Goal: Task Accomplishment & Management: Complete application form

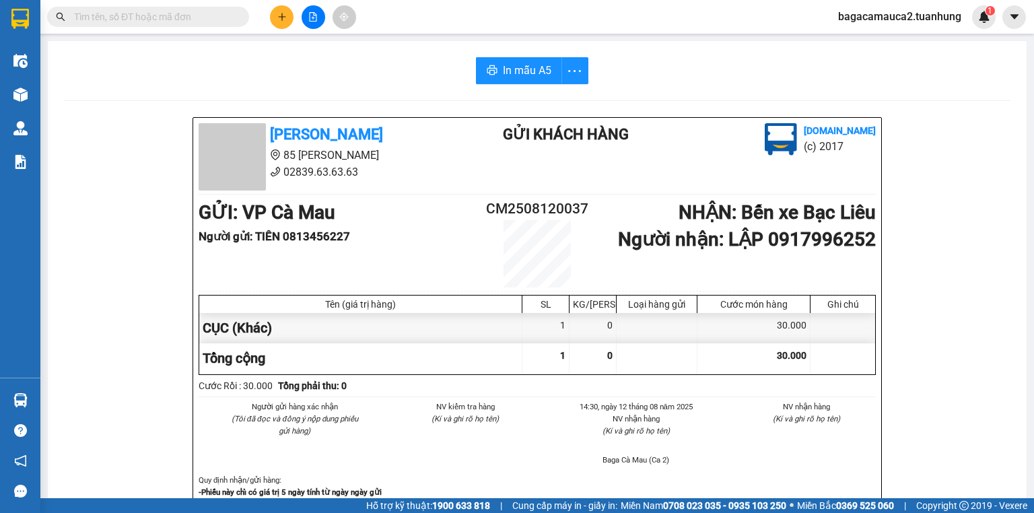
click at [143, 23] on input "text" at bounding box center [153, 16] width 159 height 15
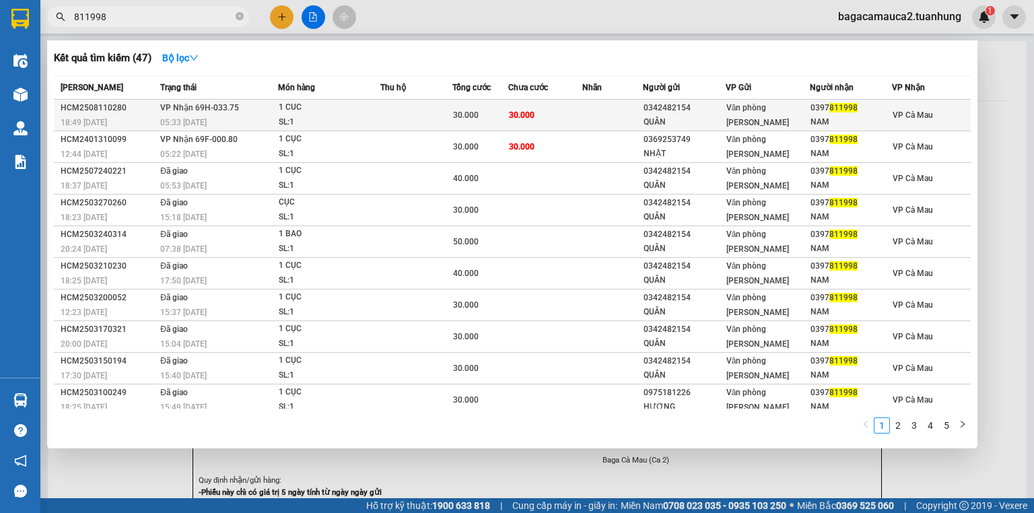
type input "811998"
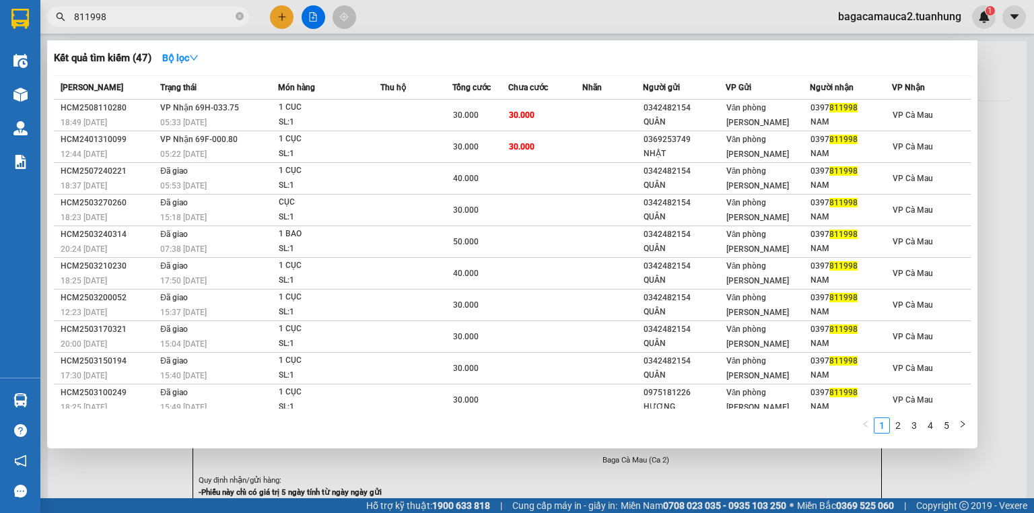
click at [829, 121] on div "NAM" at bounding box center [850, 122] width 81 height 14
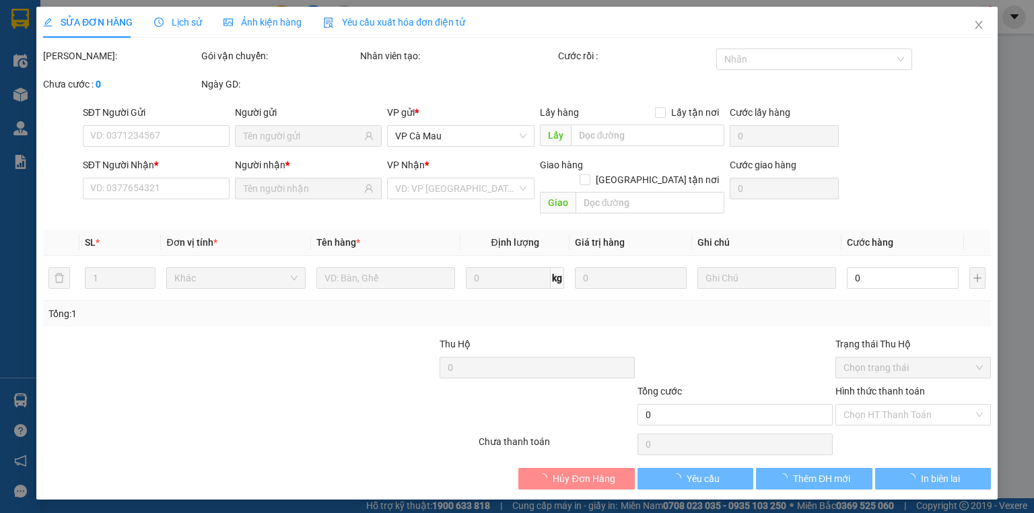
type input "0342482154"
type input "QUÂN"
type input "0397811998"
type input "NAM"
type input "30.000"
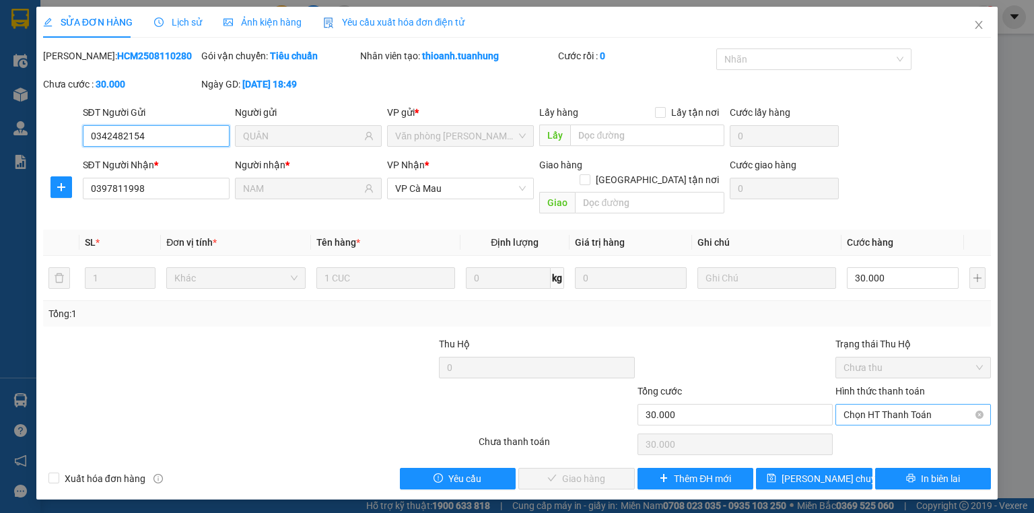
click at [901, 405] on span "Chọn HT Thanh Toán" at bounding box center [912, 415] width 139 height 20
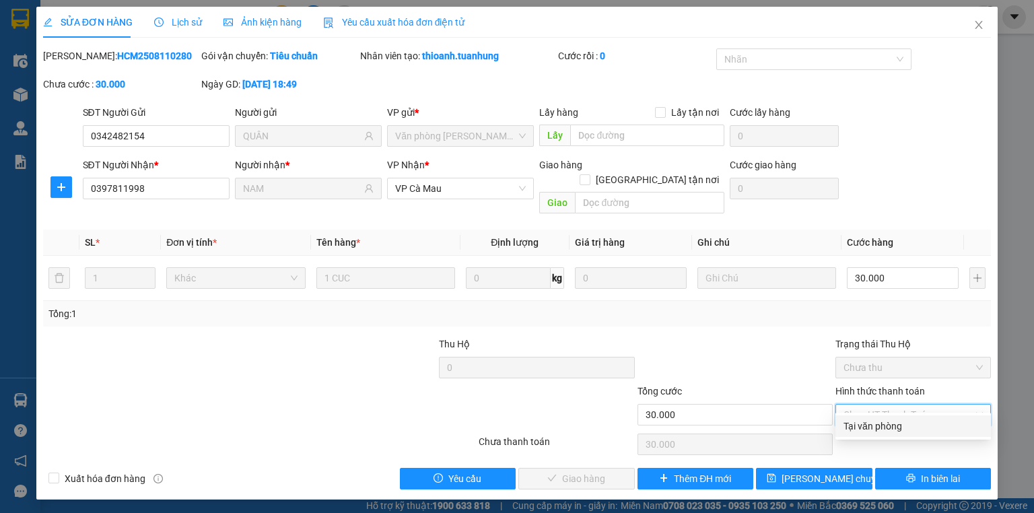
drag, startPoint x: 893, startPoint y: 423, endPoint x: 780, endPoint y: 416, distance: 112.7
click at [892, 423] on div "Tại văn phòng" at bounding box center [912, 426] width 139 height 15
type input "0"
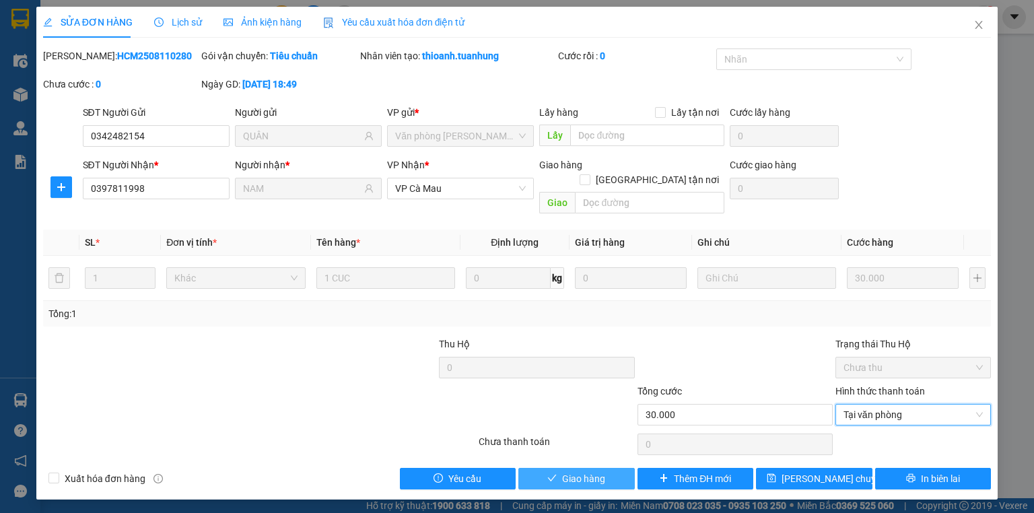
click at [607, 468] on button "Giao hàng" at bounding box center [576, 479] width 116 height 22
